Goal: Find contact information: Find contact information

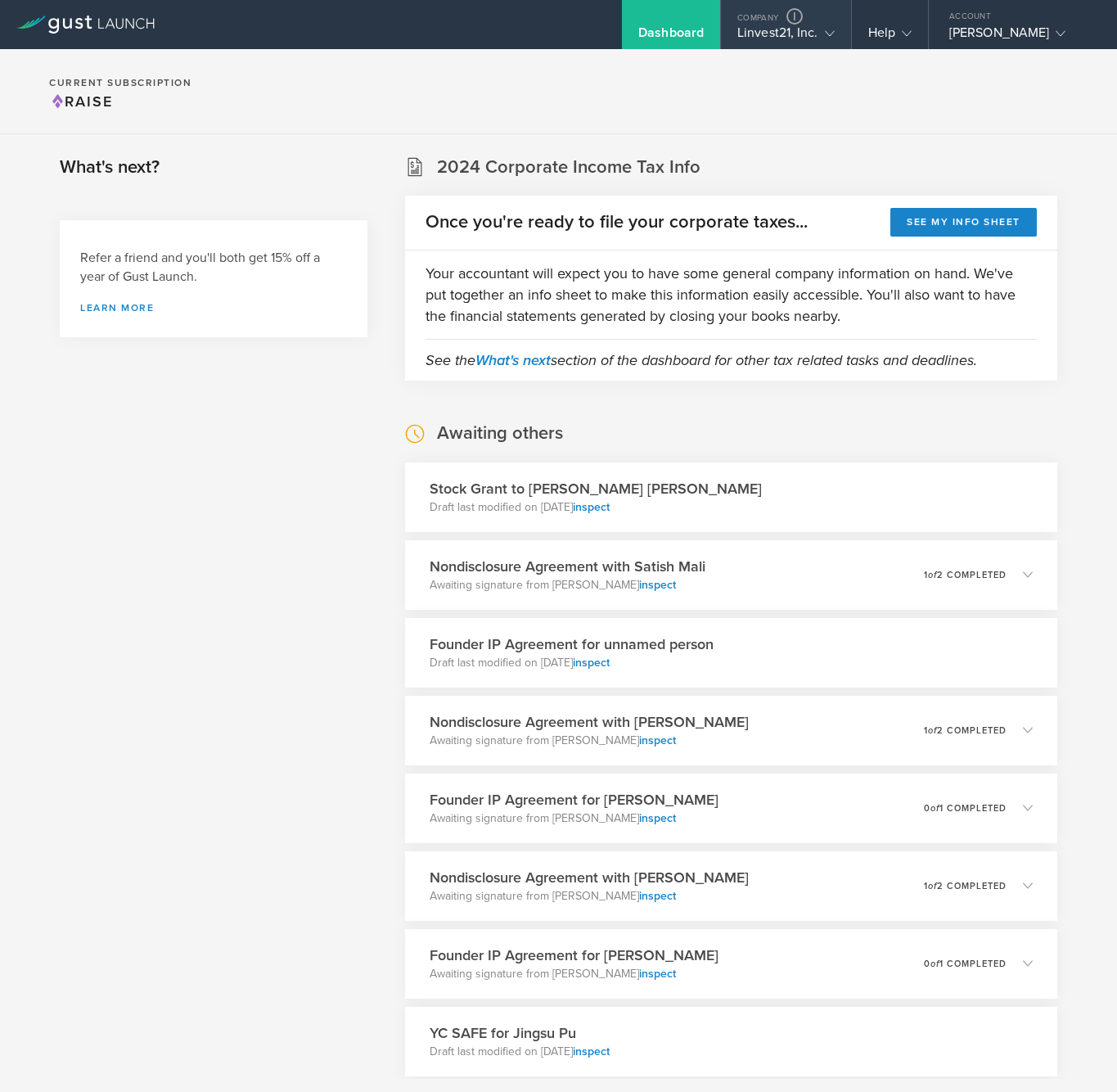
click at [829, 26] on gust-icon at bounding box center [826, 32] width 16 height 16
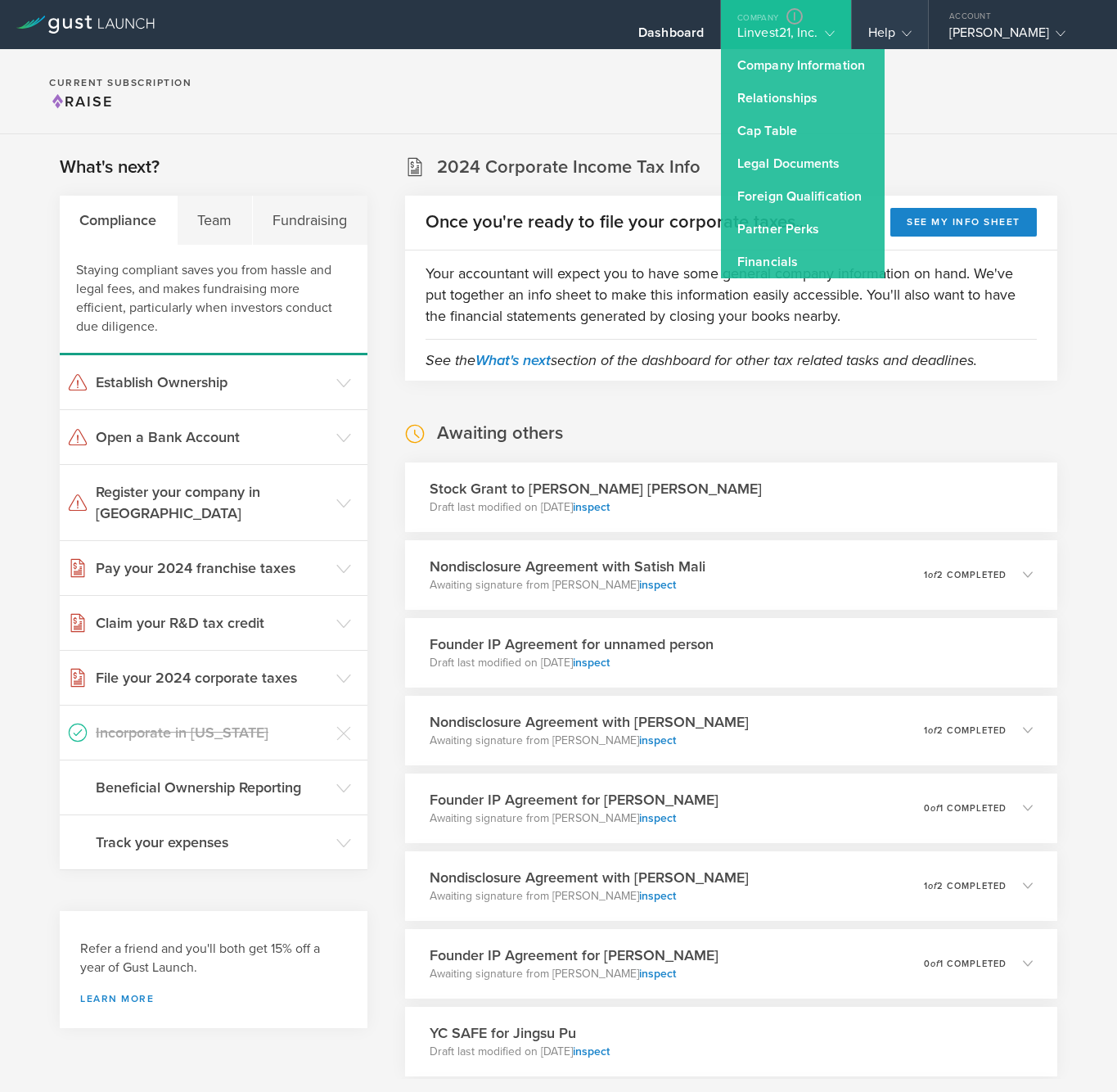
click at [886, 28] on div "Help" at bounding box center [889, 37] width 43 height 25
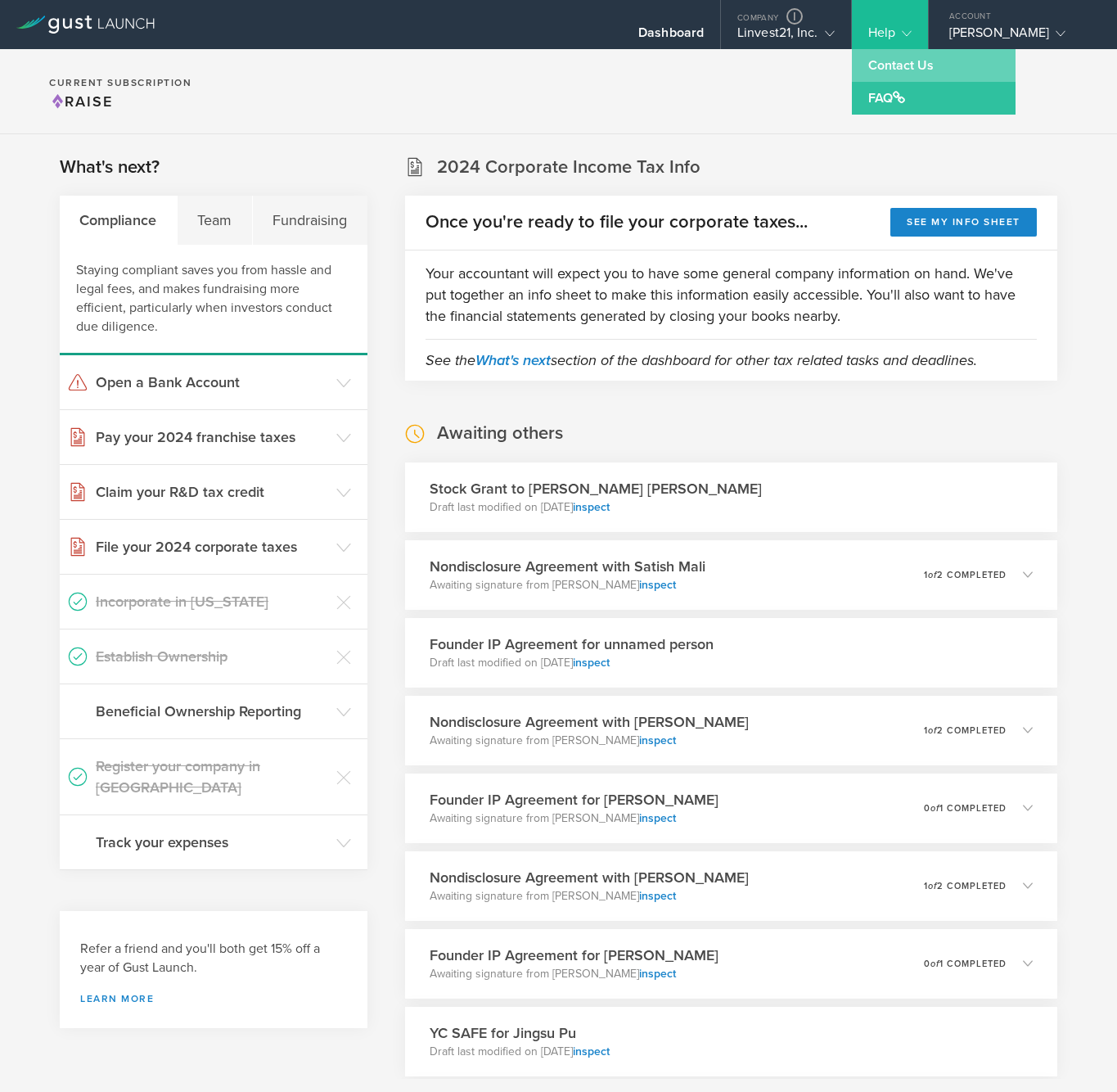
click at [894, 72] on link "Contact Us" at bounding box center [933, 65] width 163 height 32
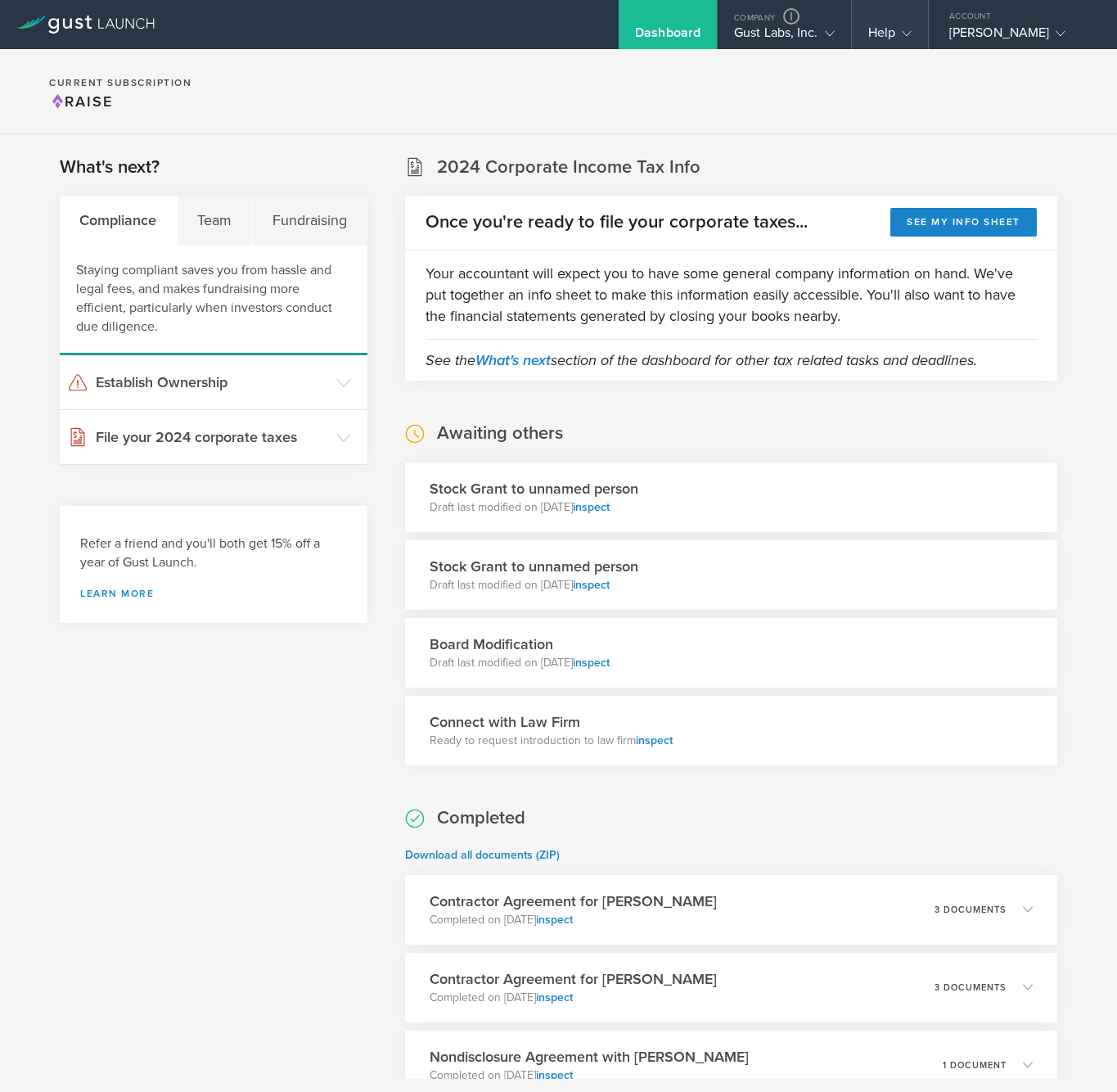
click at [878, 32] on div "Help" at bounding box center [889, 37] width 43 height 25
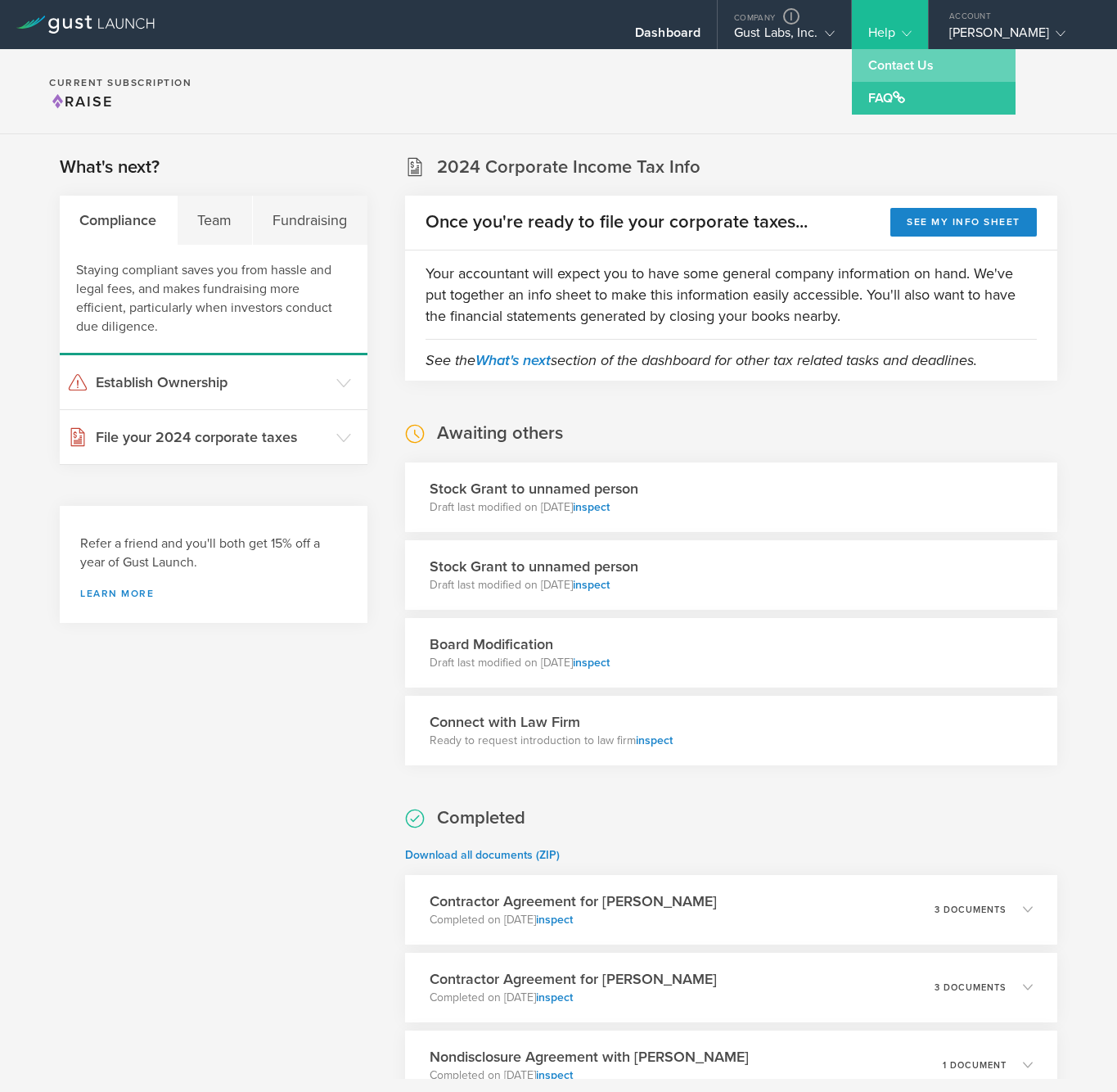
click at [901, 77] on link "Contact Us" at bounding box center [933, 65] width 163 height 32
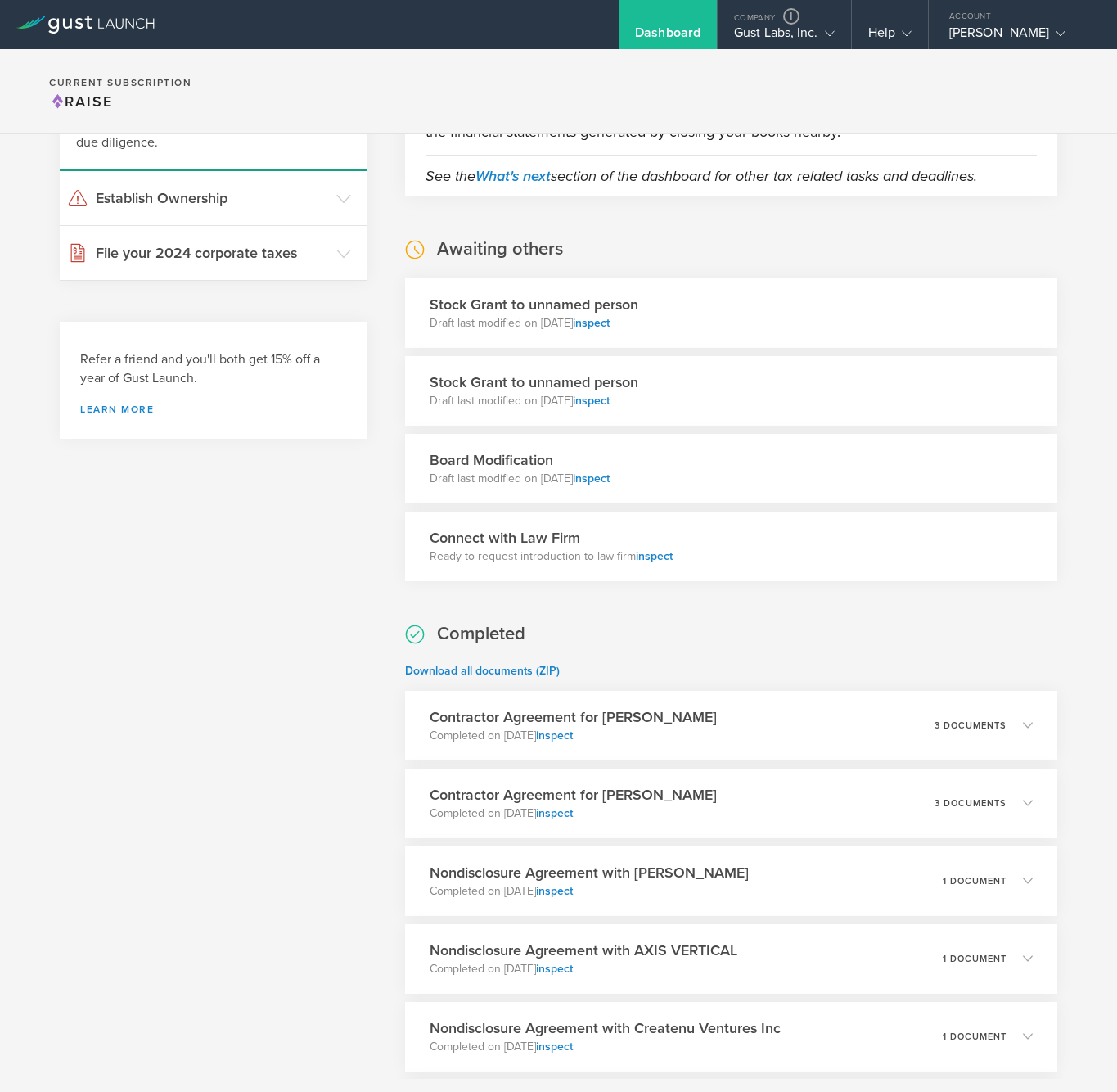
scroll to position [2, 0]
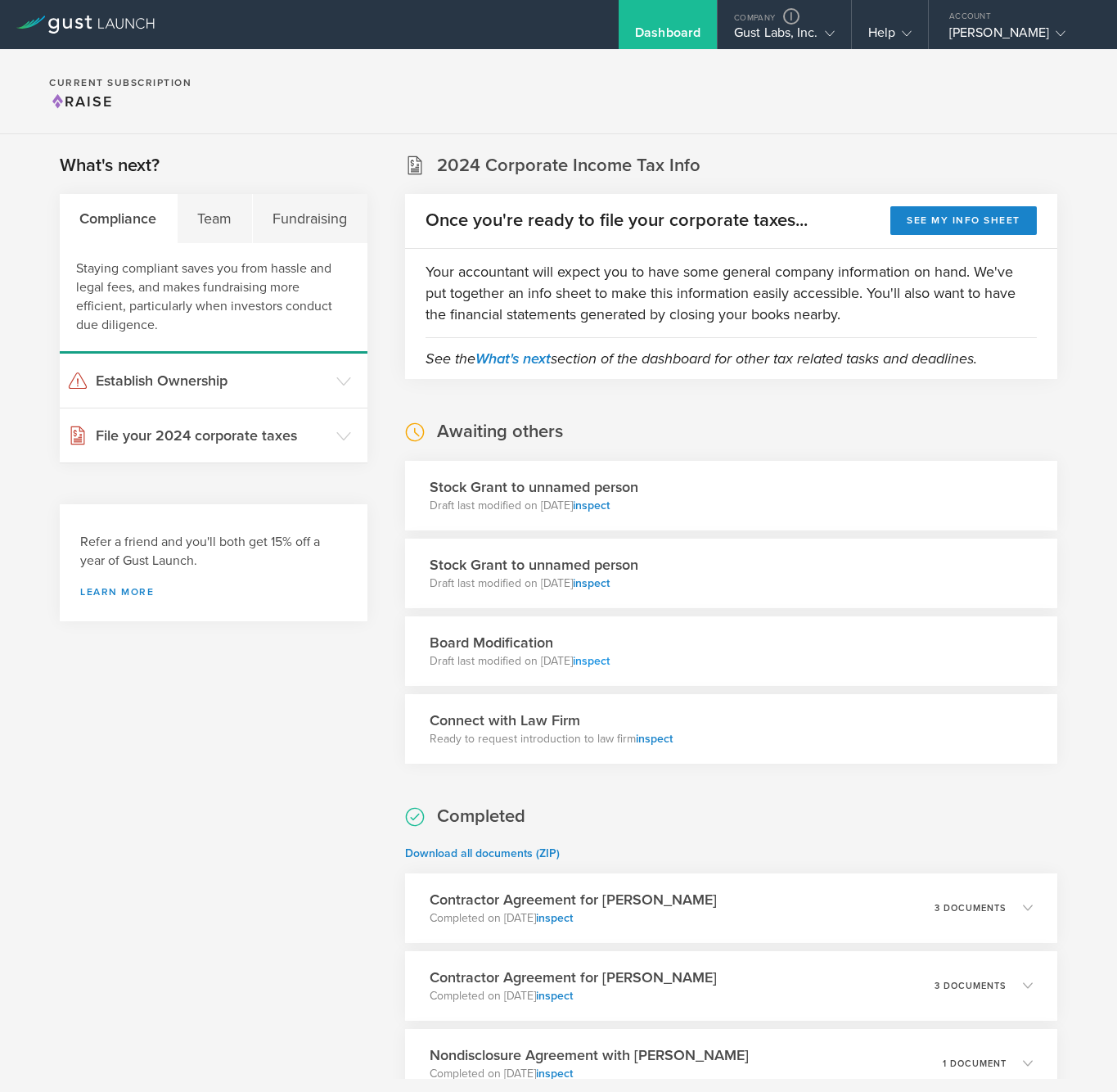
click at [610, 662] on link "inspect" at bounding box center [591, 661] width 37 height 14
